Goal: Task Accomplishment & Management: Complete application form

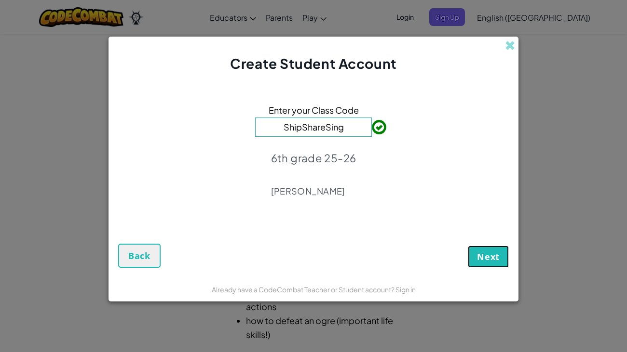
click at [481, 257] on span "Next" at bounding box center [488, 257] width 23 height 12
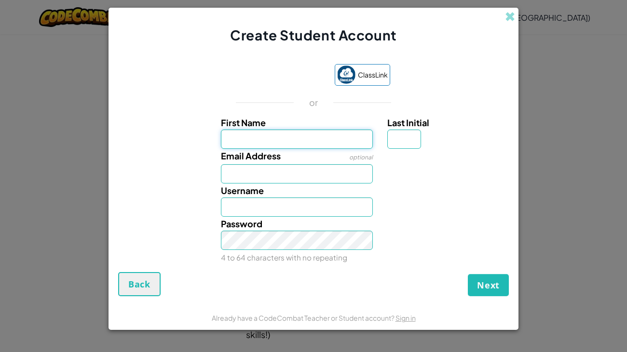
click at [347, 141] on input "First Name" at bounding box center [297, 139] width 152 height 19
type input "r"
type input "rilee"
click at [402, 132] on input "Last Initial" at bounding box center [404, 139] width 34 height 19
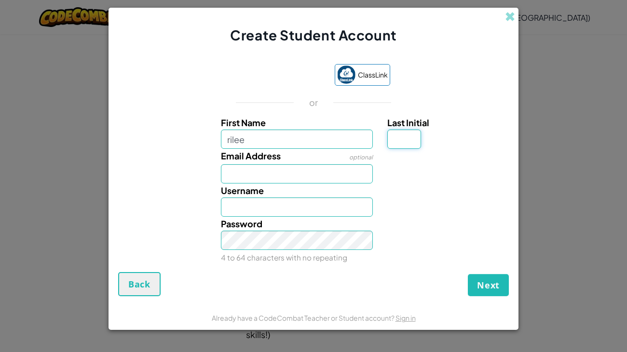
type input "Rilee"
type input "b"
click at [285, 182] on input "Email Address" at bounding box center [297, 173] width 152 height 19
type input "RileeB"
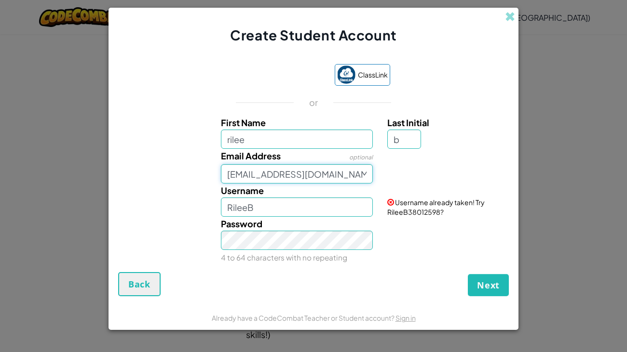
type input "xbeatrt@baystudent.org"
click at [269, 209] on input "RileeB" at bounding box center [297, 207] width 152 height 19
type input "R"
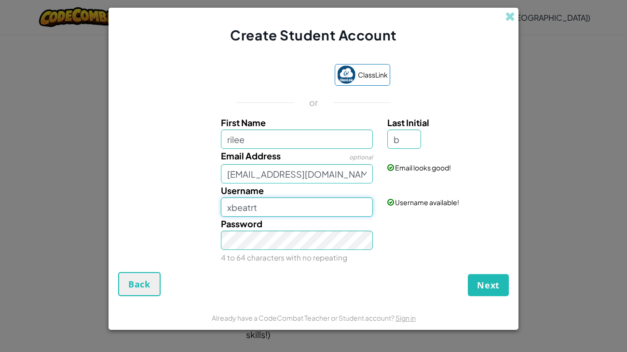
click at [302, 208] on input "xbeatrt" at bounding box center [297, 207] width 152 height 19
type input "xbeatrt15"
click at [473, 280] on button "Next" at bounding box center [488, 285] width 41 height 22
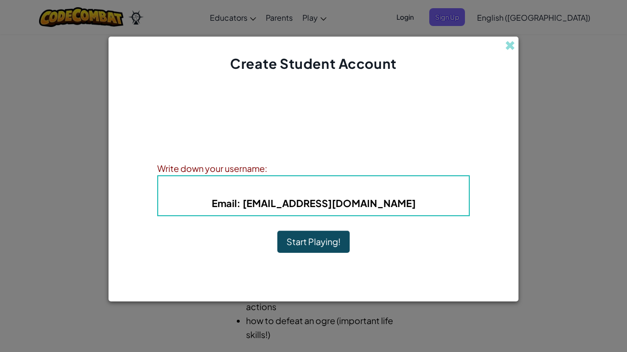
click at [436, 205] on h5 "Email : xbeatrt@baystudent.org" at bounding box center [313, 203] width 291 height 15
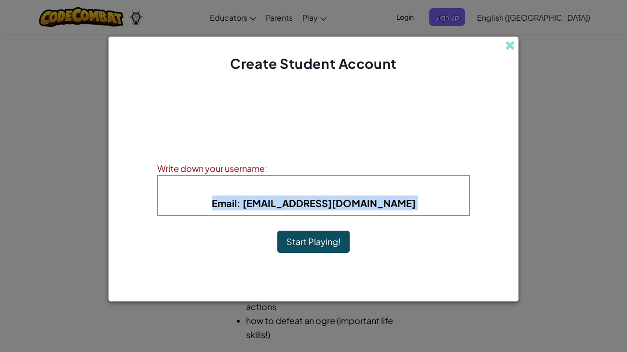
click at [436, 205] on h5 "Email : xbeatrt@baystudent.org" at bounding box center [313, 203] width 291 height 15
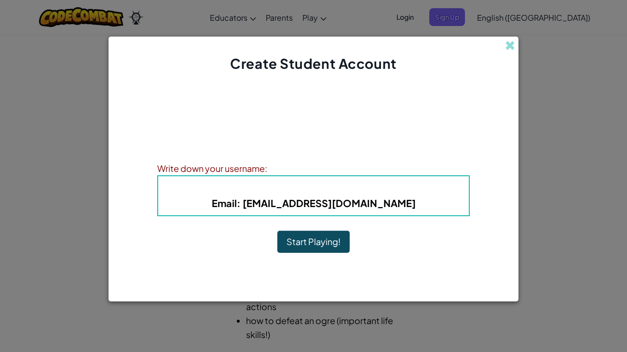
click at [436, 205] on h5 "Email : xbeatrt@baystudent.org" at bounding box center [313, 203] width 291 height 15
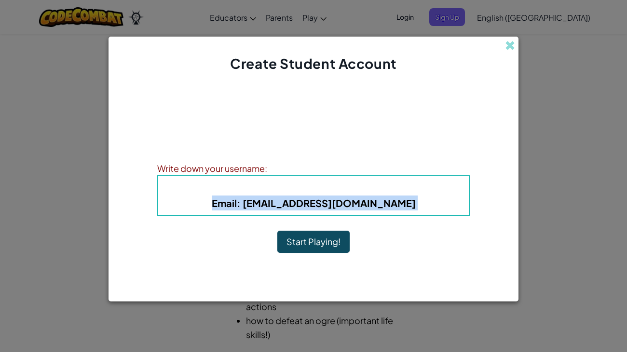
click at [436, 205] on h5 "Email : xbeatrt@baystudent.org" at bounding box center [313, 203] width 291 height 15
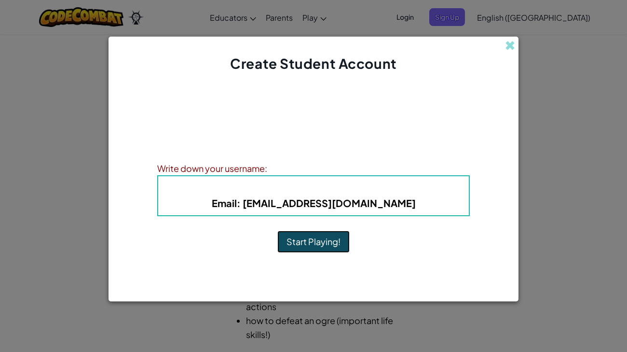
click at [333, 243] on button "Start Playing!" at bounding box center [313, 242] width 72 height 22
